Goal: Register for event/course

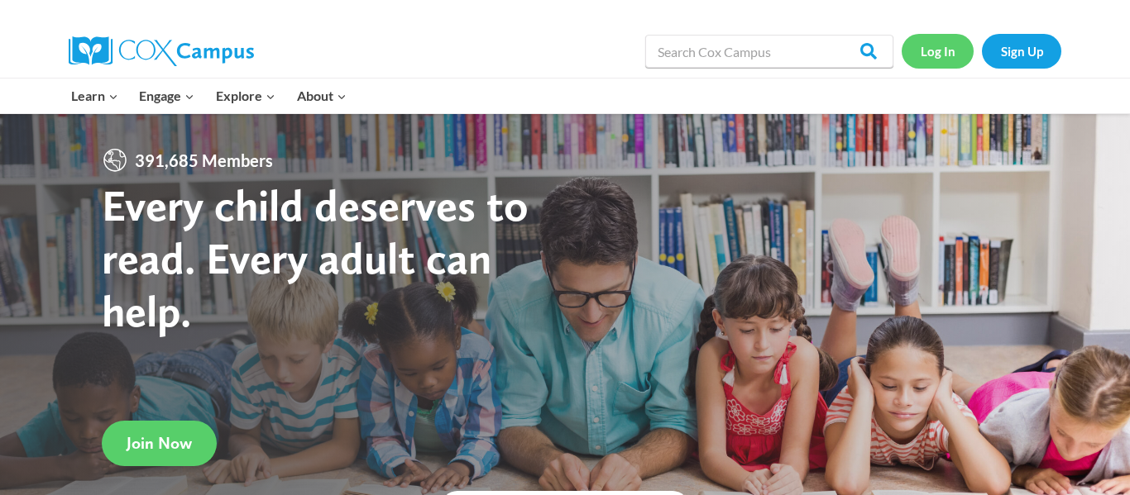
click at [927, 61] on link "Log In" at bounding box center [937, 51] width 72 height 34
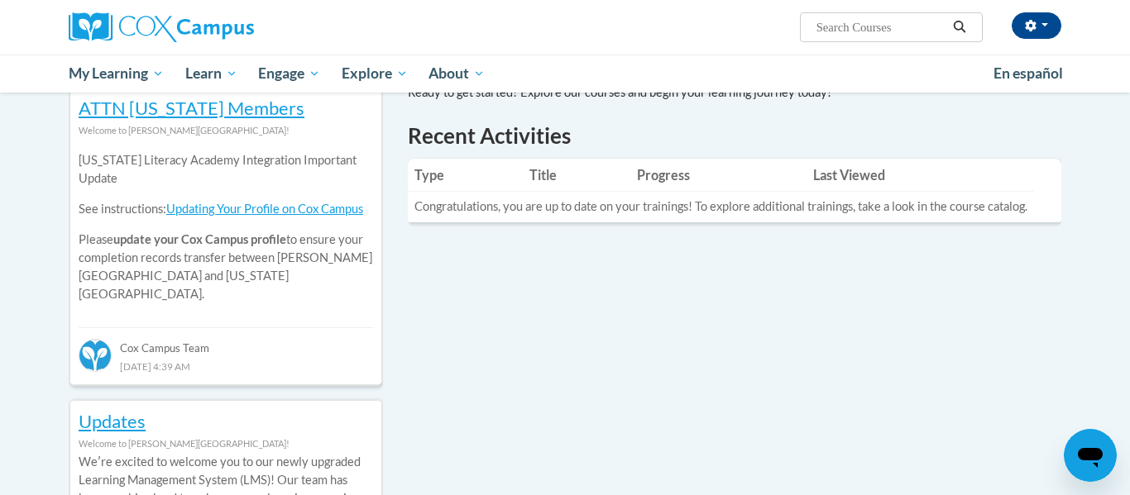
scroll to position [551, 0]
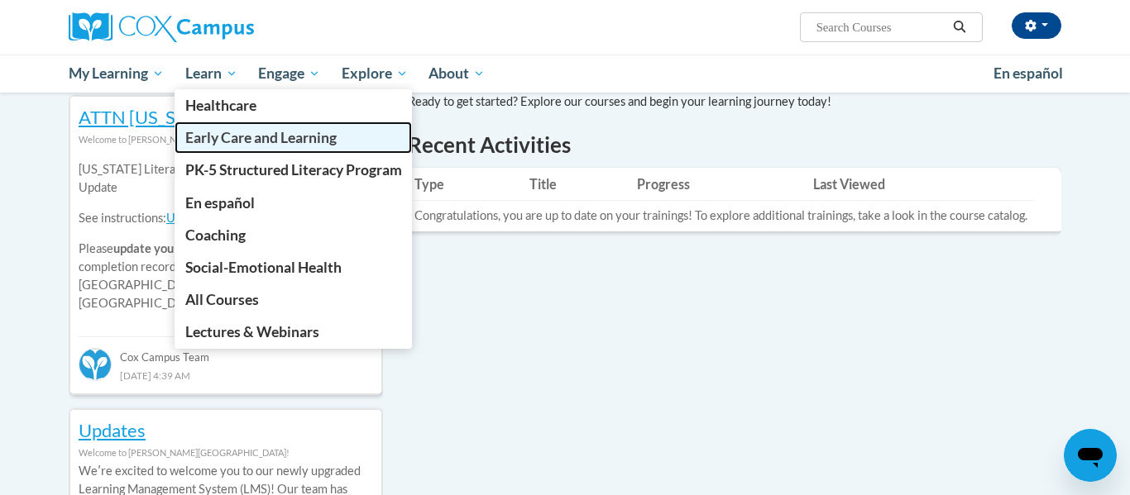
click at [243, 133] on span "Early Care and Learning" at bounding box center [260, 137] width 151 height 17
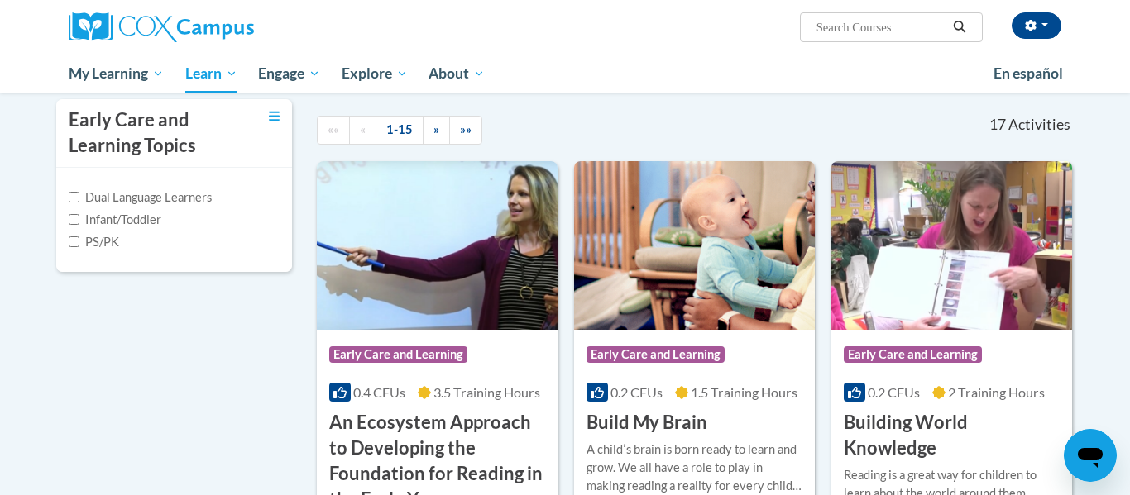
click at [444, 159] on div "«« « 1-15 » »»" at bounding box center [467, 130] width 326 height 62
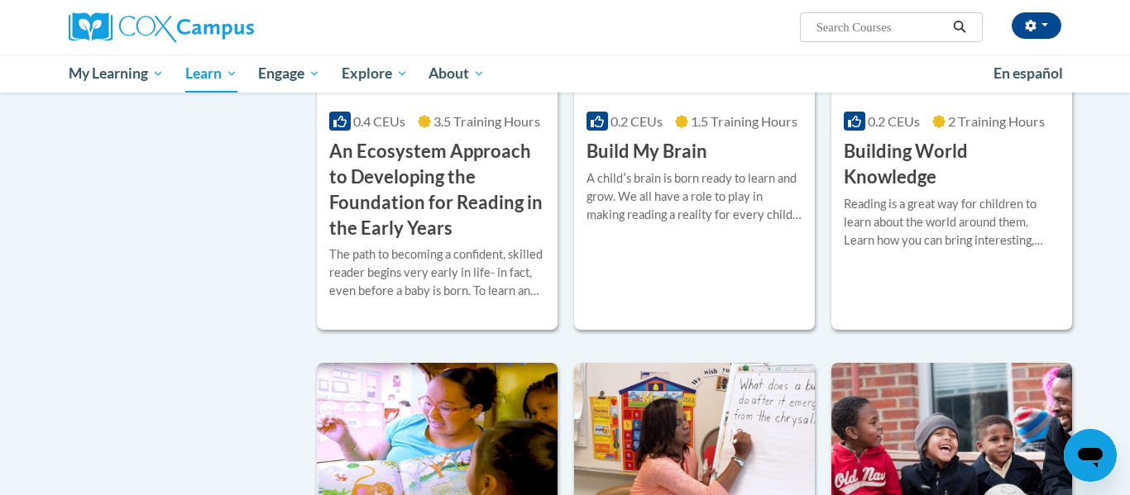
scroll to position [637, 0]
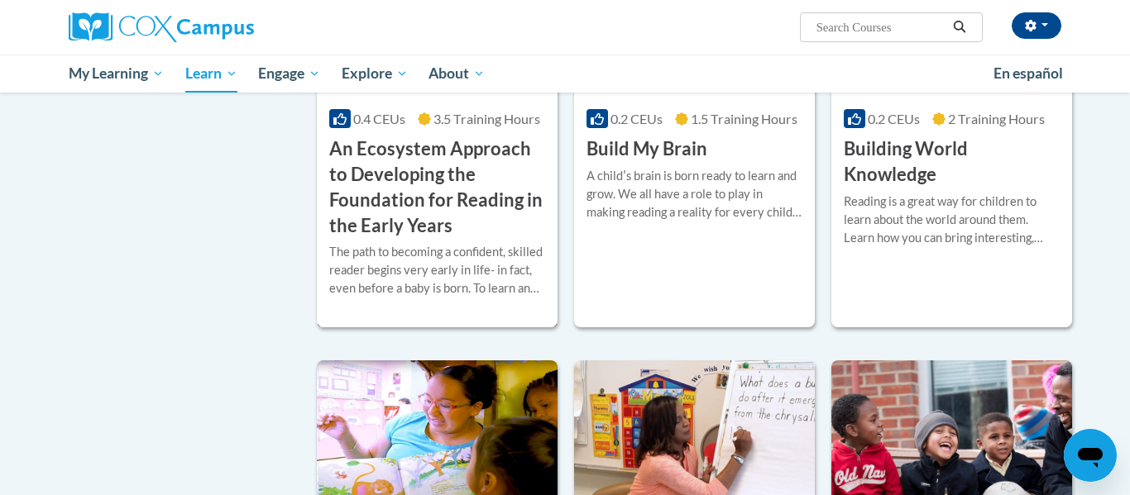
click at [444, 159] on h3 "An Ecosystem Approach to Developing the Foundation for Reading in the Early Yea…" at bounding box center [437, 187] width 216 height 102
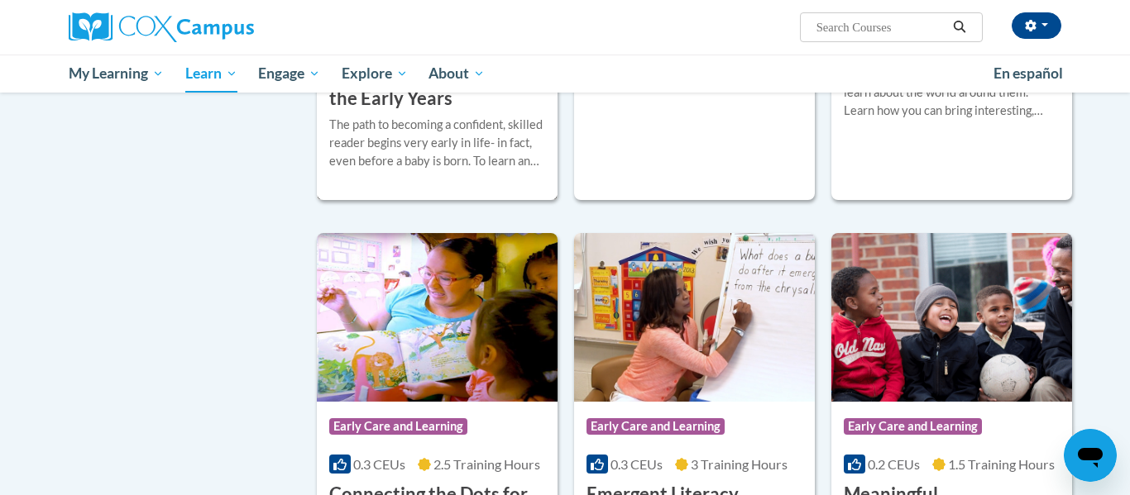
scroll to position [833, 0]
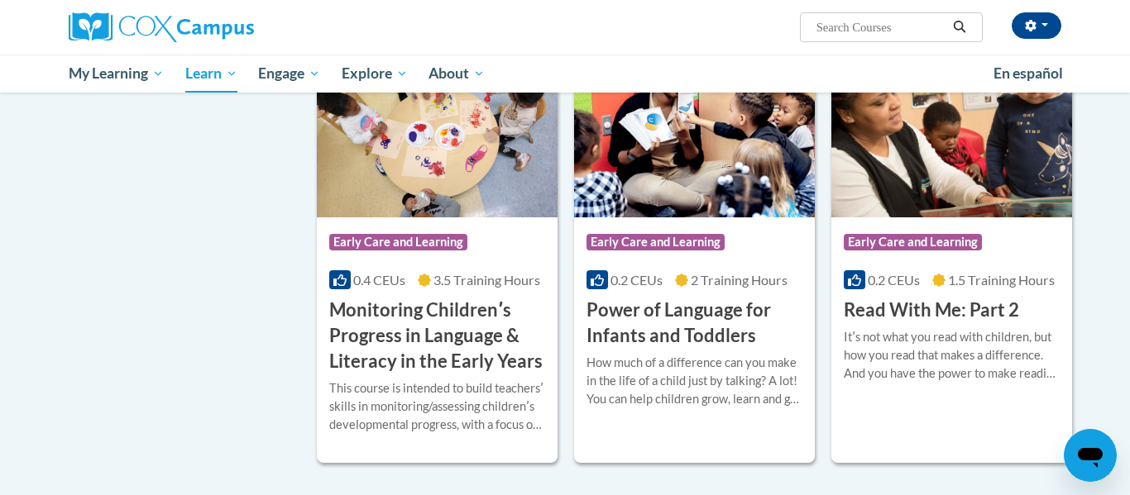
scroll to position [1415, 0]
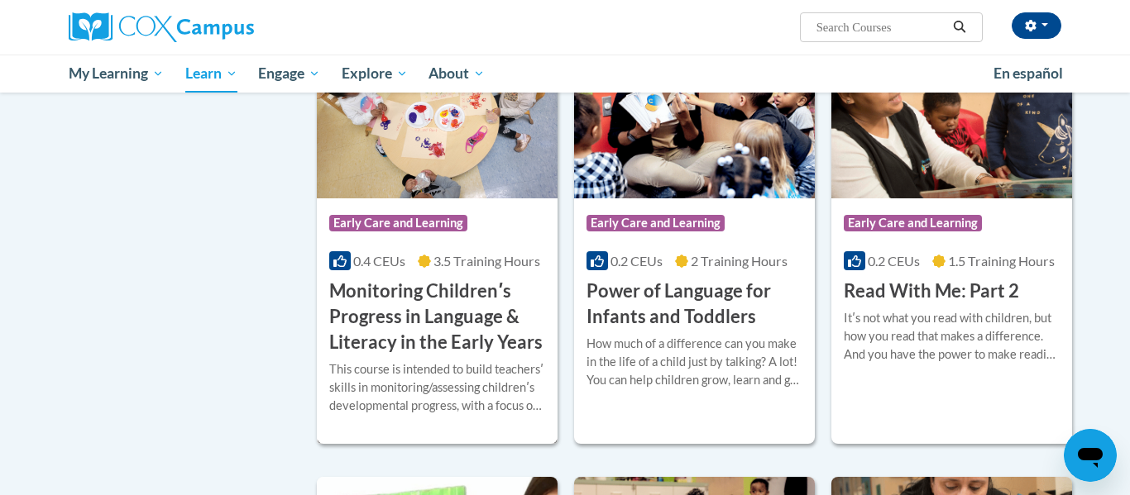
click at [489, 313] on h3 "Monitoring Childrenʹs Progress in Language & Literacy in the Early Years" at bounding box center [437, 317] width 216 height 76
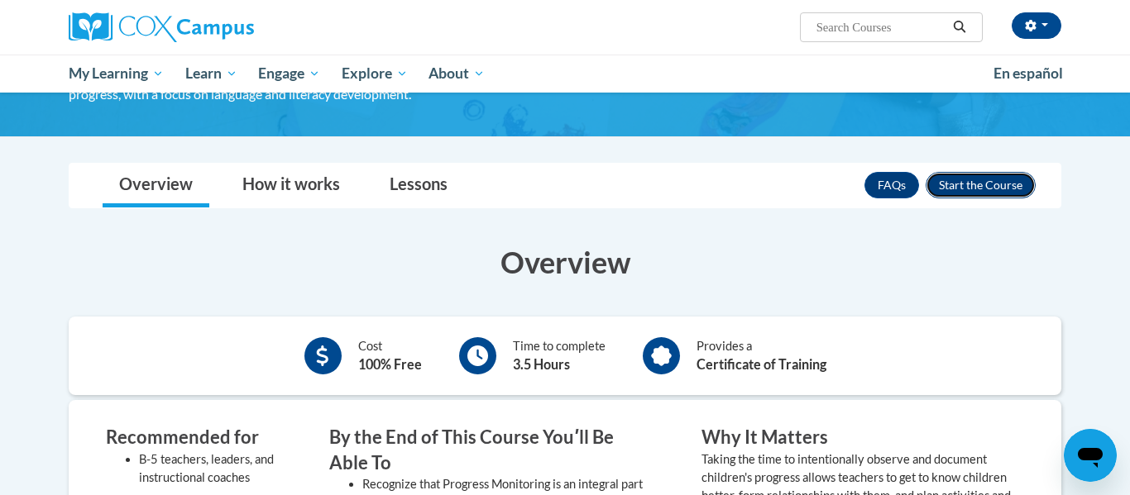
click at [992, 184] on button "Enroll" at bounding box center [980, 185] width 110 height 26
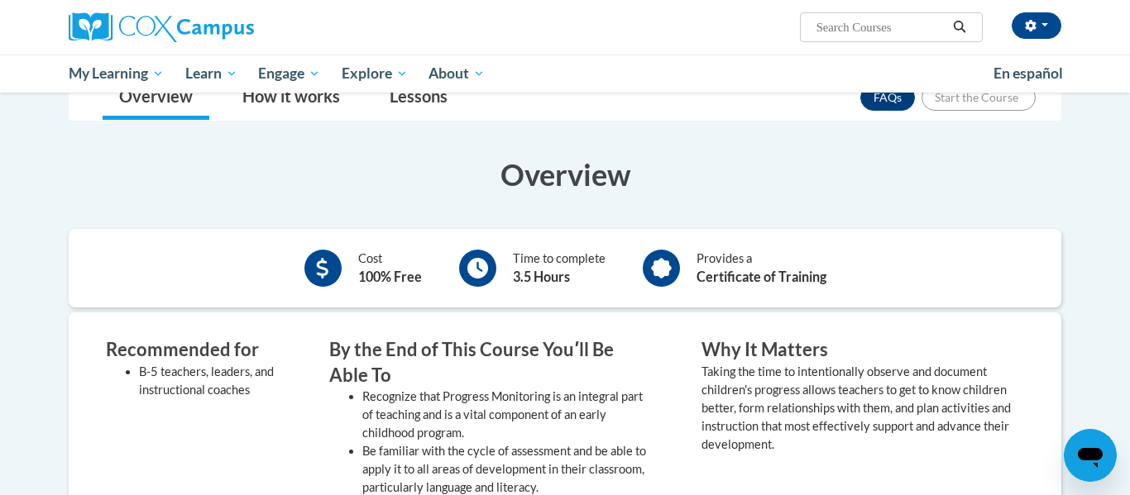
scroll to position [335, 0]
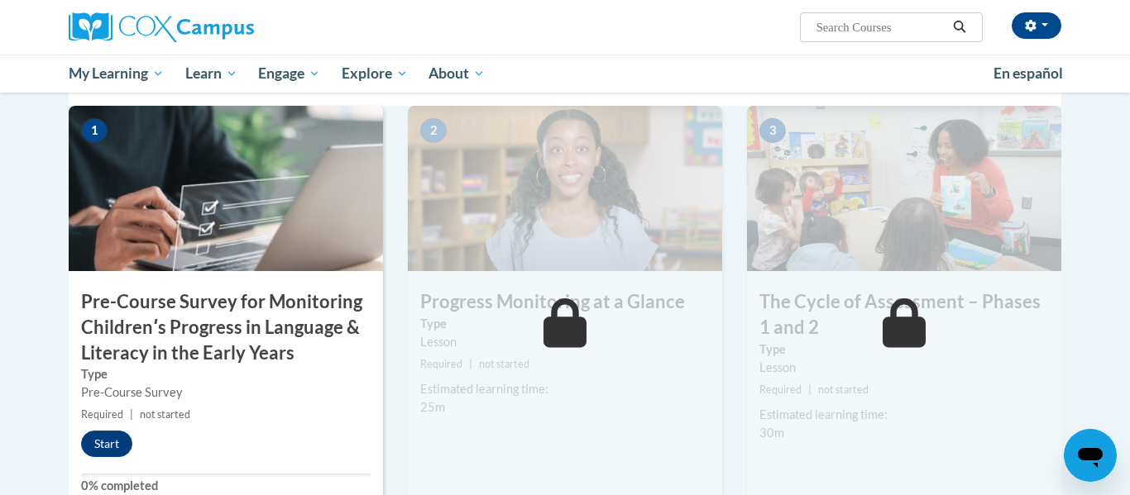
scroll to position [391, 0]
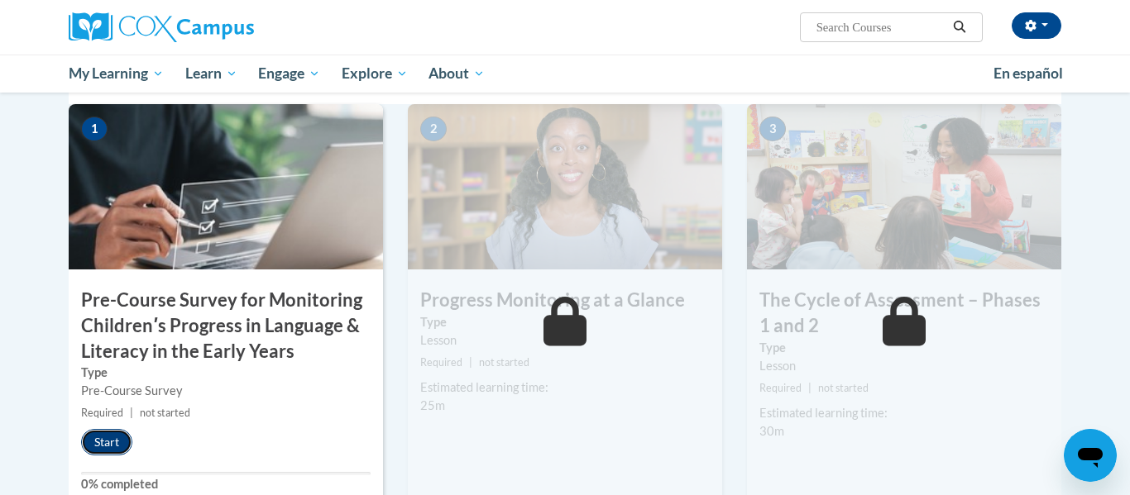
click at [97, 448] on button "Start" at bounding box center [106, 442] width 51 height 26
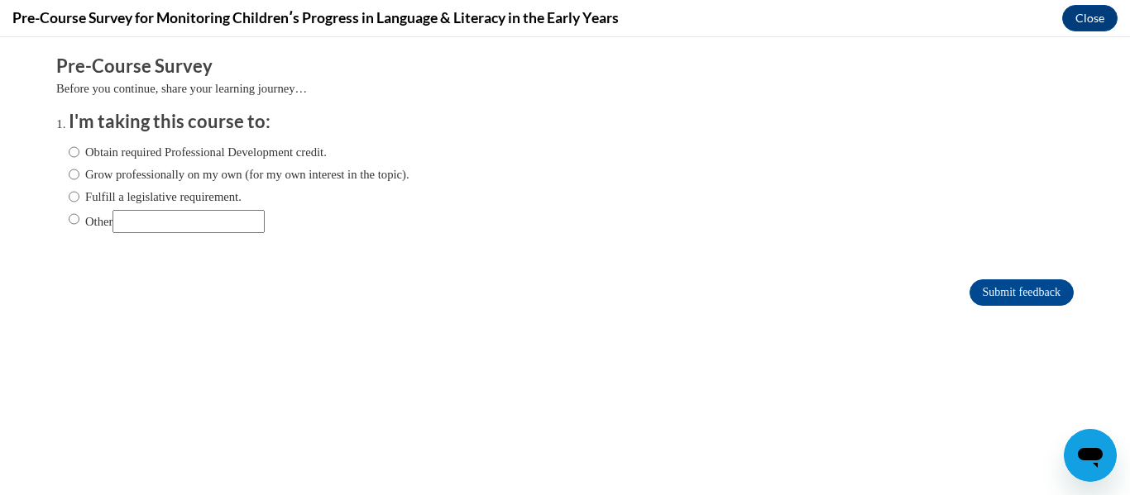
scroll to position [0, 0]
click at [167, 155] on label "Obtain required Professional Development credit." at bounding box center [198, 152] width 258 height 18
click at [79, 155] on input "Obtain required Professional Development credit." at bounding box center [74, 152] width 11 height 18
radio input "true"
click at [1007, 294] on input "Submit feedback" at bounding box center [1021, 293] width 104 height 26
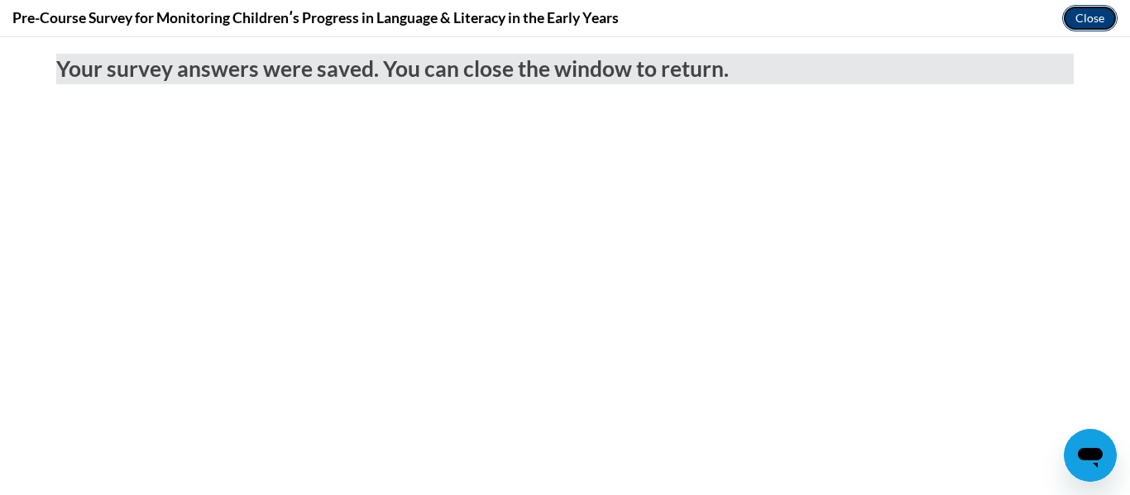
click at [1082, 16] on button "Close" at bounding box center [1089, 18] width 55 height 26
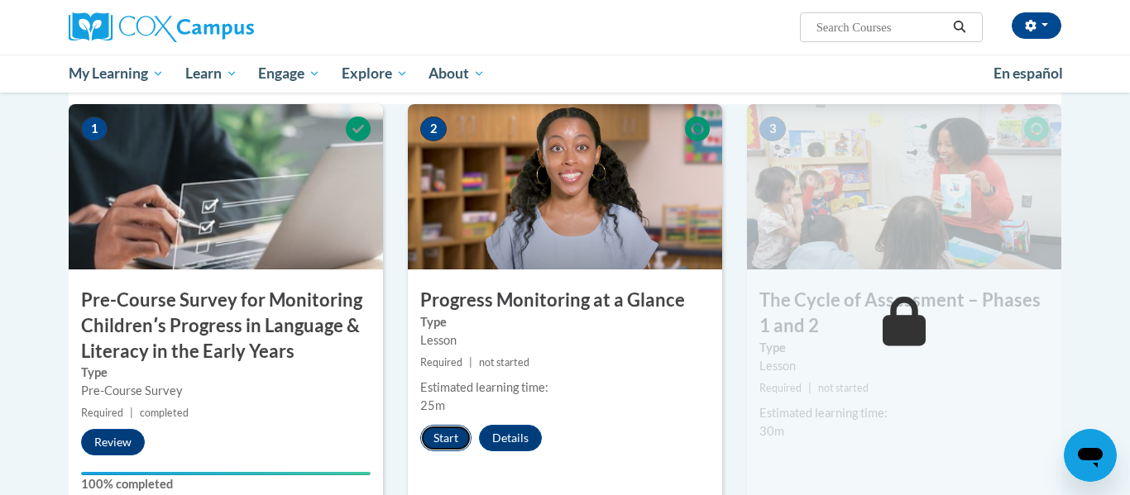
click at [443, 447] on button "Start" at bounding box center [445, 438] width 51 height 26
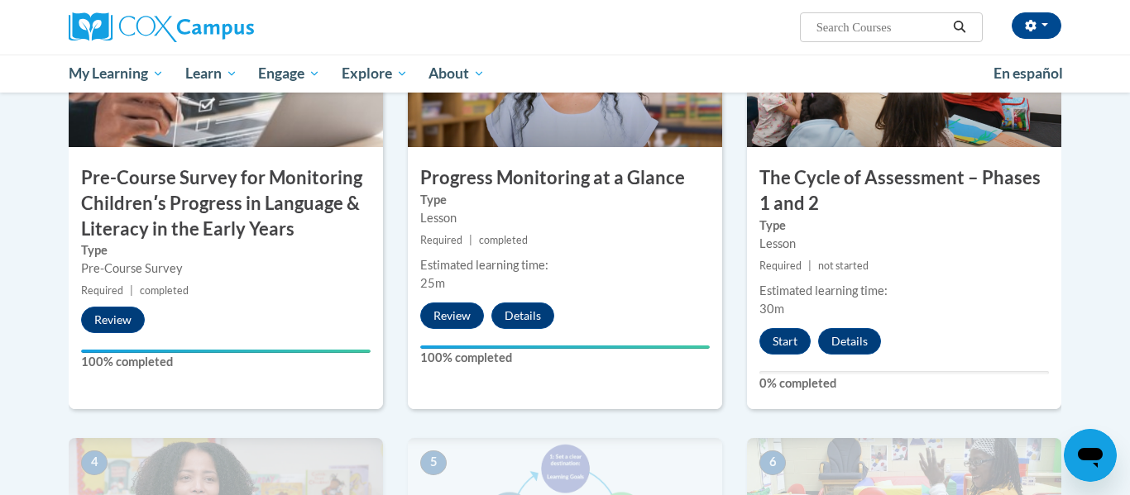
scroll to position [504, 0]
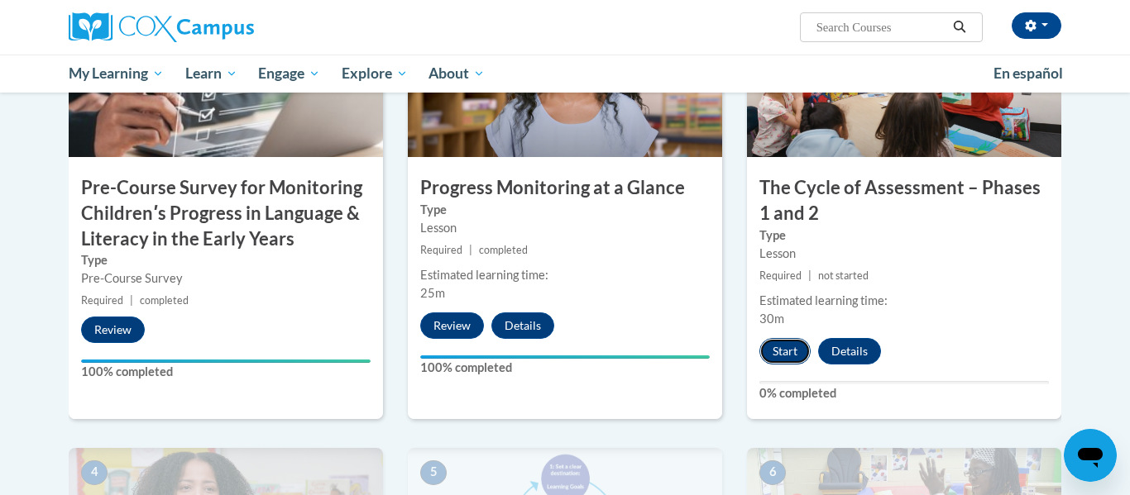
click at [793, 345] on button "Start" at bounding box center [784, 351] width 51 height 26
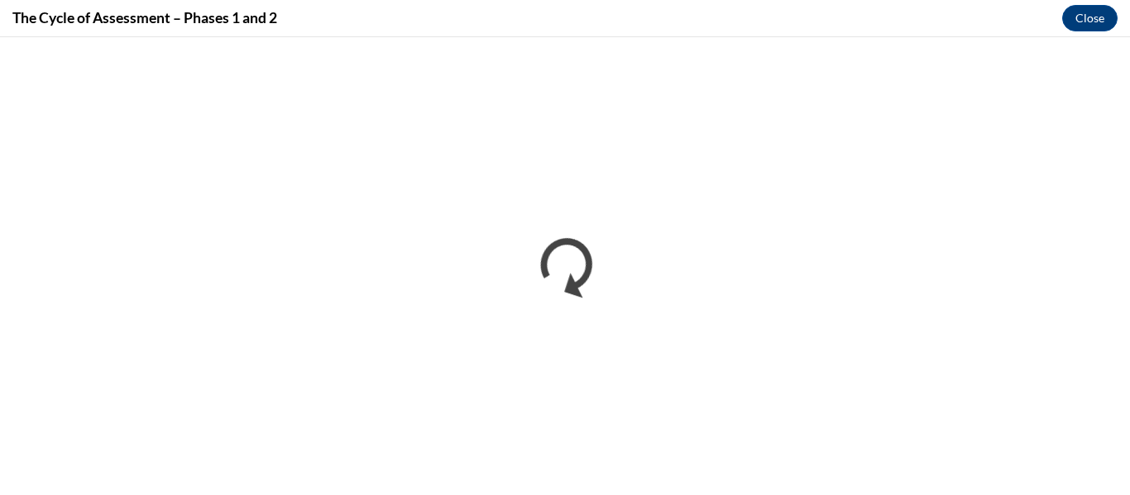
scroll to position [0, 0]
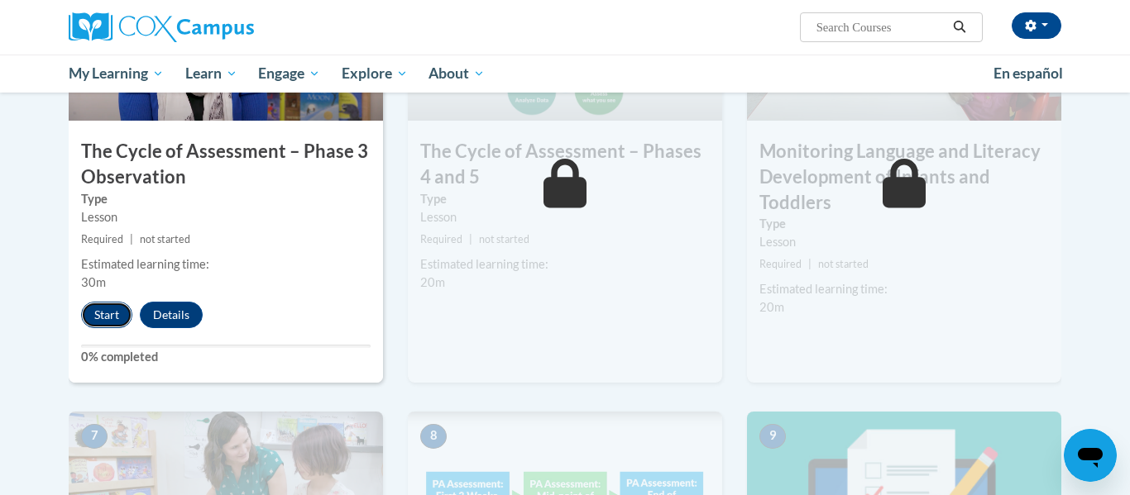
click at [112, 305] on button "Start" at bounding box center [106, 315] width 51 height 26
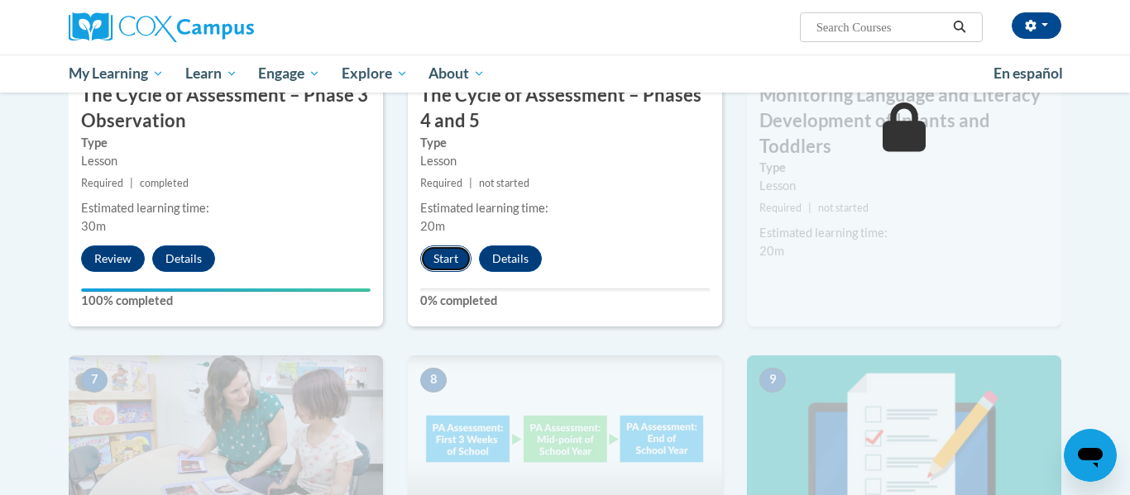
click at [438, 263] on button "Start" at bounding box center [445, 259] width 51 height 26
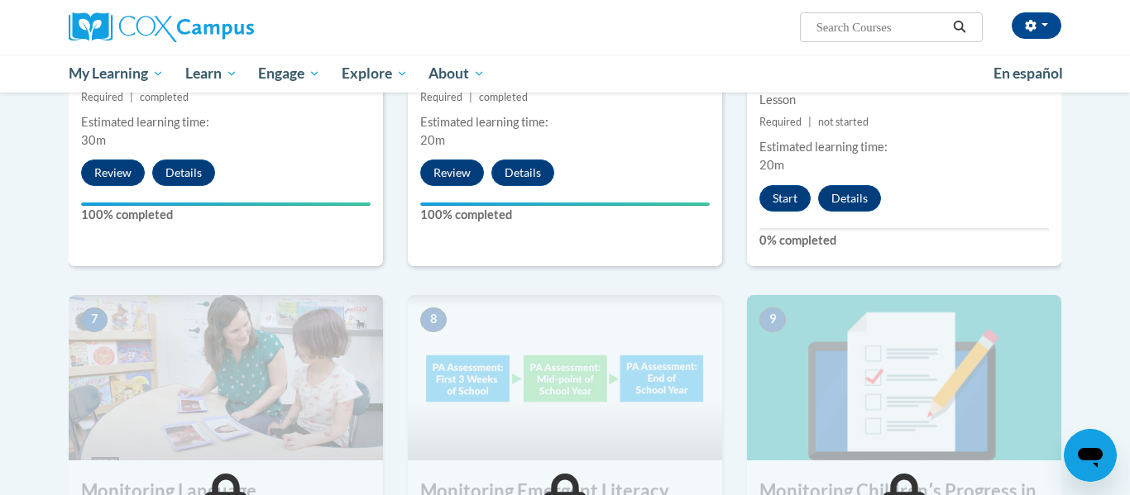
scroll to position [1150, 0]
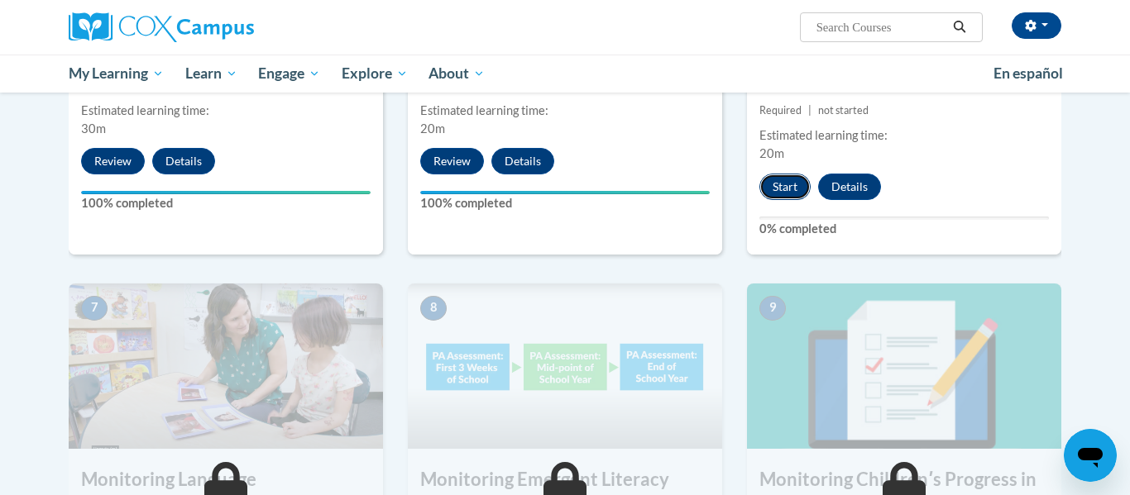
click at [800, 178] on button "Start" at bounding box center [784, 187] width 51 height 26
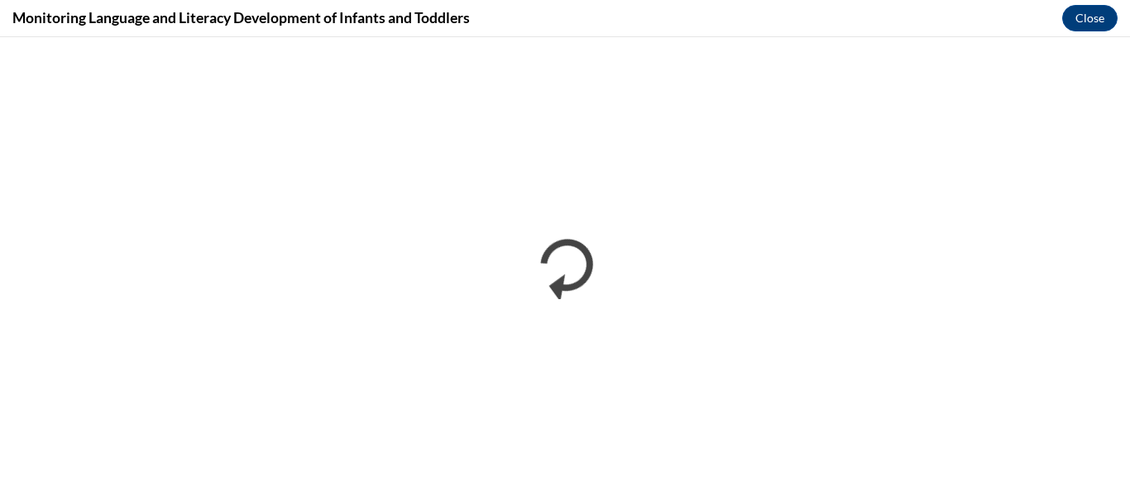
scroll to position [0, 0]
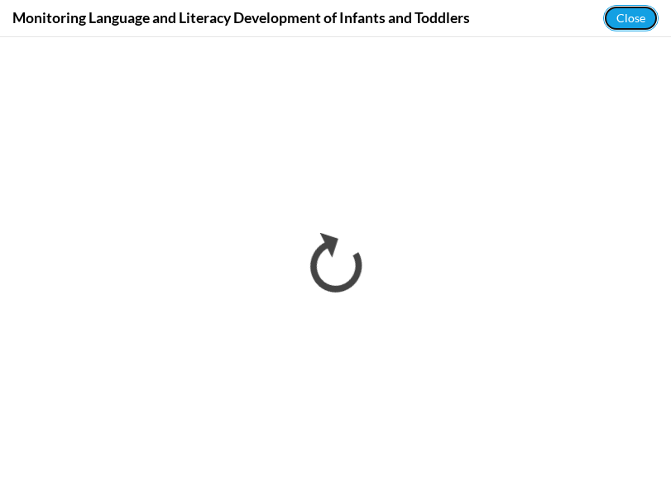
click at [658, 17] on button "Close" at bounding box center [630, 18] width 55 height 26
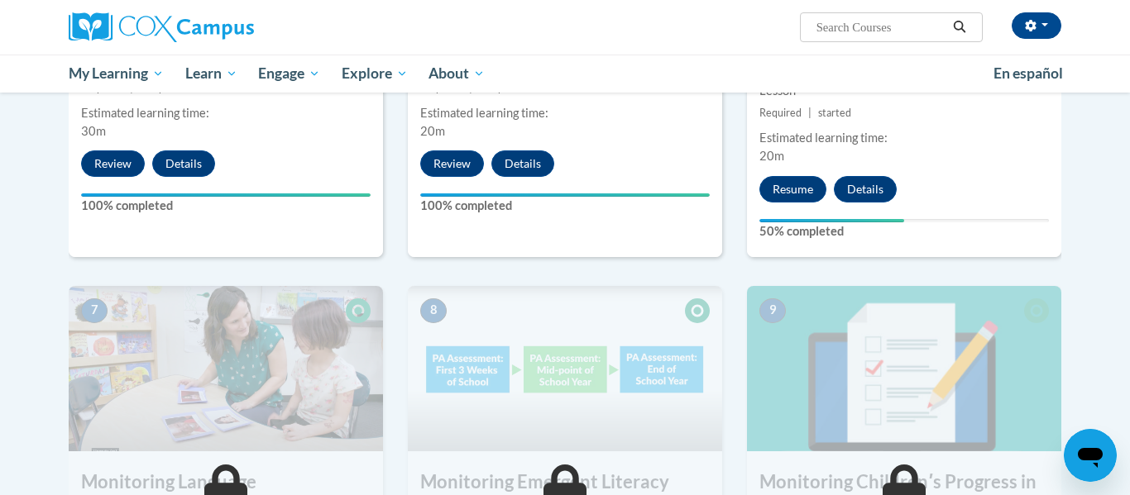
scroll to position [1149, 0]
click at [777, 184] on button "Resume" at bounding box center [792, 188] width 67 height 26
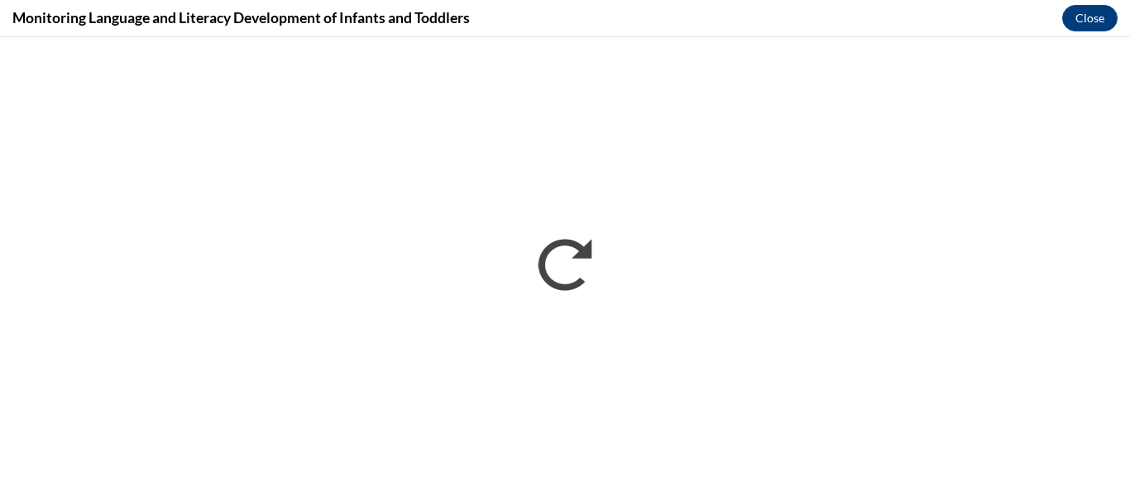
scroll to position [0, 0]
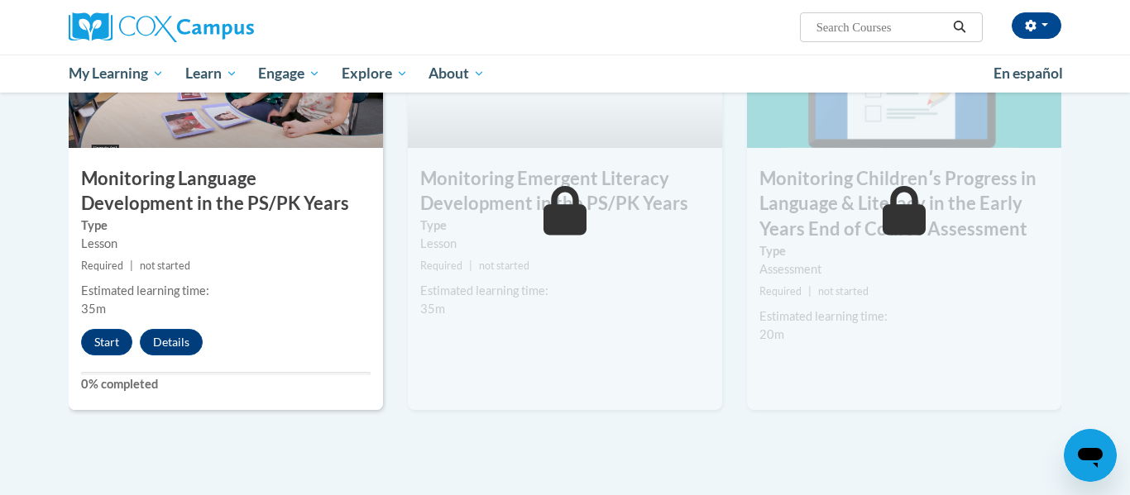
scroll to position [1454, 0]
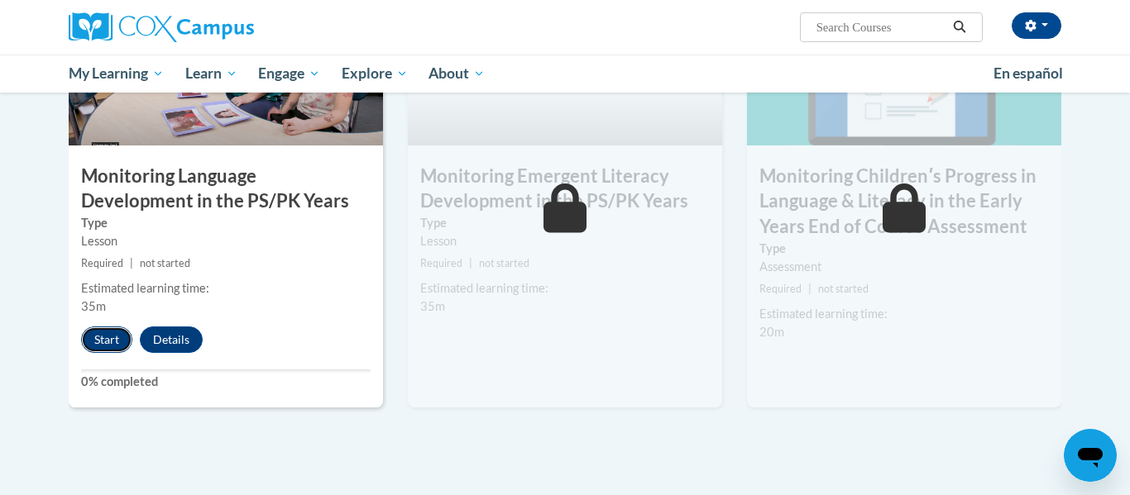
click at [112, 342] on button "Start" at bounding box center [106, 340] width 51 height 26
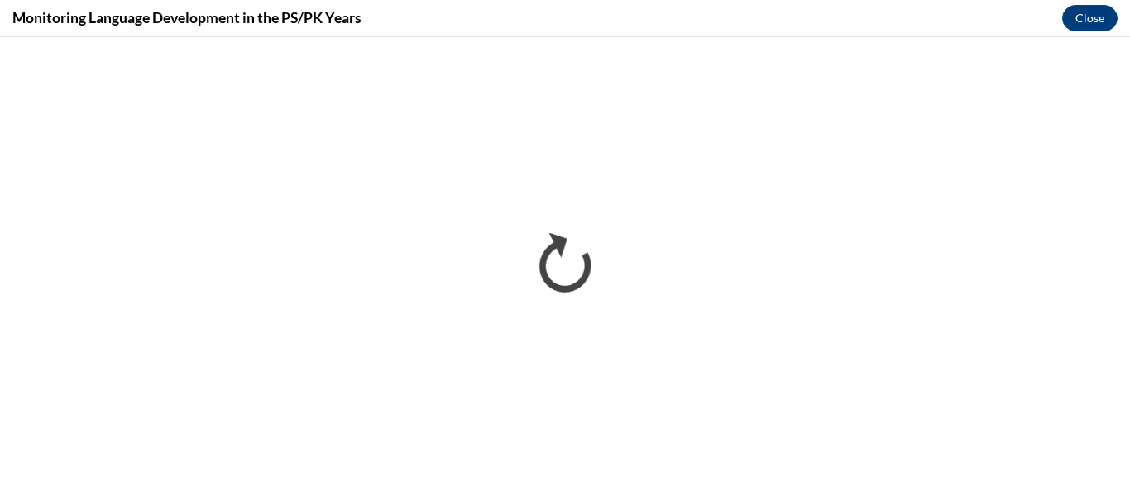
scroll to position [0, 0]
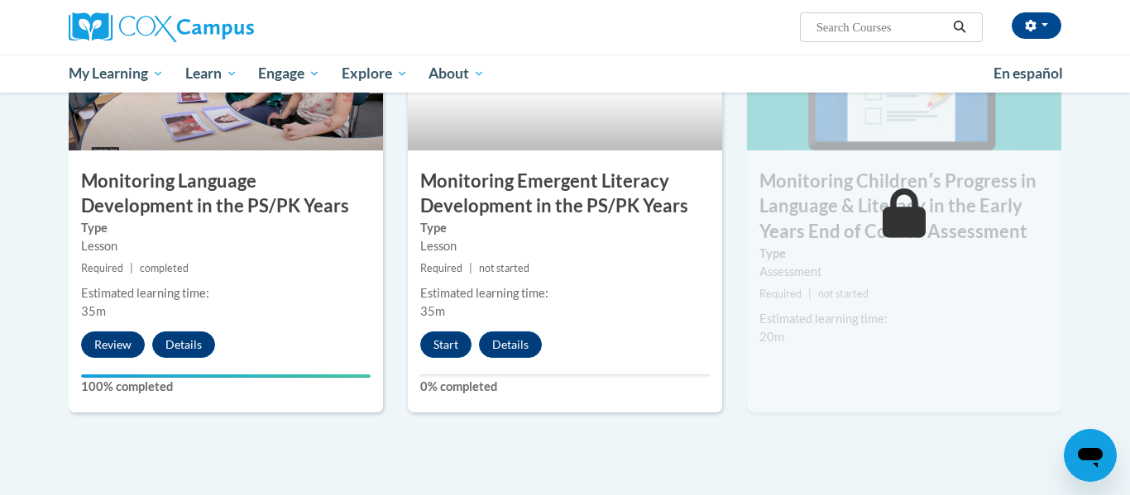
scroll to position [1450, 0]
click at [451, 341] on button "Start" at bounding box center [445, 344] width 51 height 26
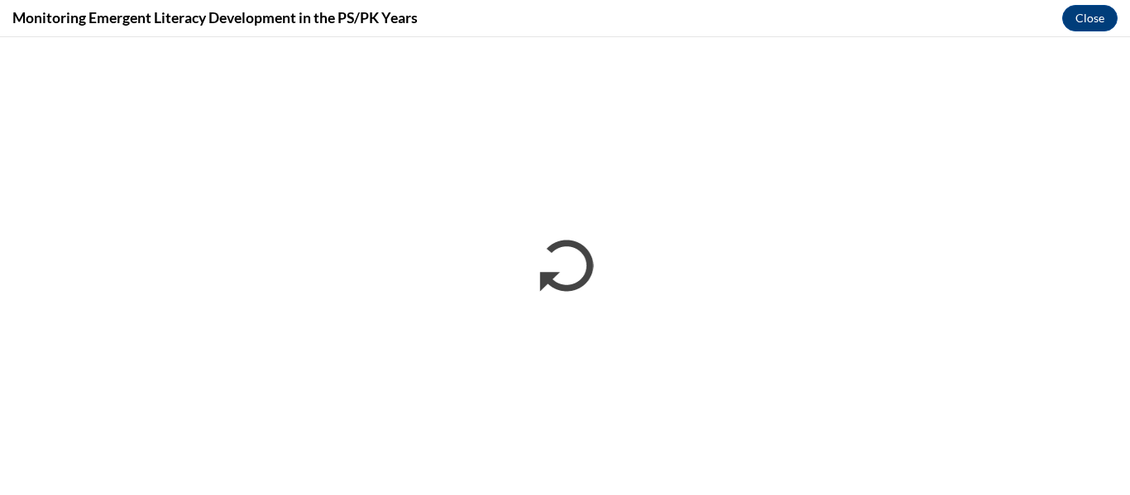
scroll to position [0, 0]
